Goal: Information Seeking & Learning: Learn about a topic

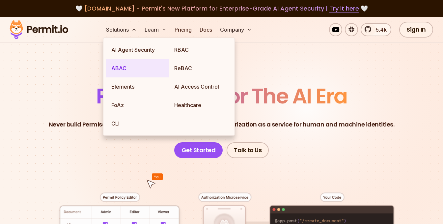
click at [138, 72] on link "ABAC" at bounding box center [137, 68] width 63 height 18
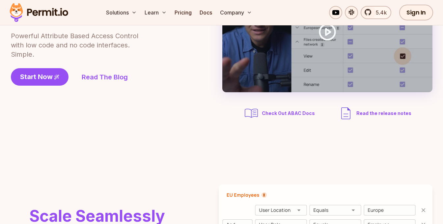
scroll to position [92, 0]
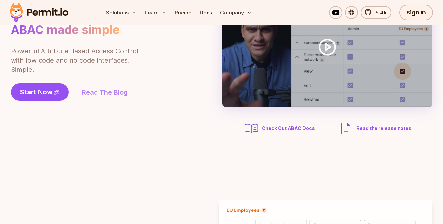
click at [112, 93] on link "Read The Blog" at bounding box center [105, 92] width 46 height 9
